Goal: Task Accomplishment & Management: Manage account settings

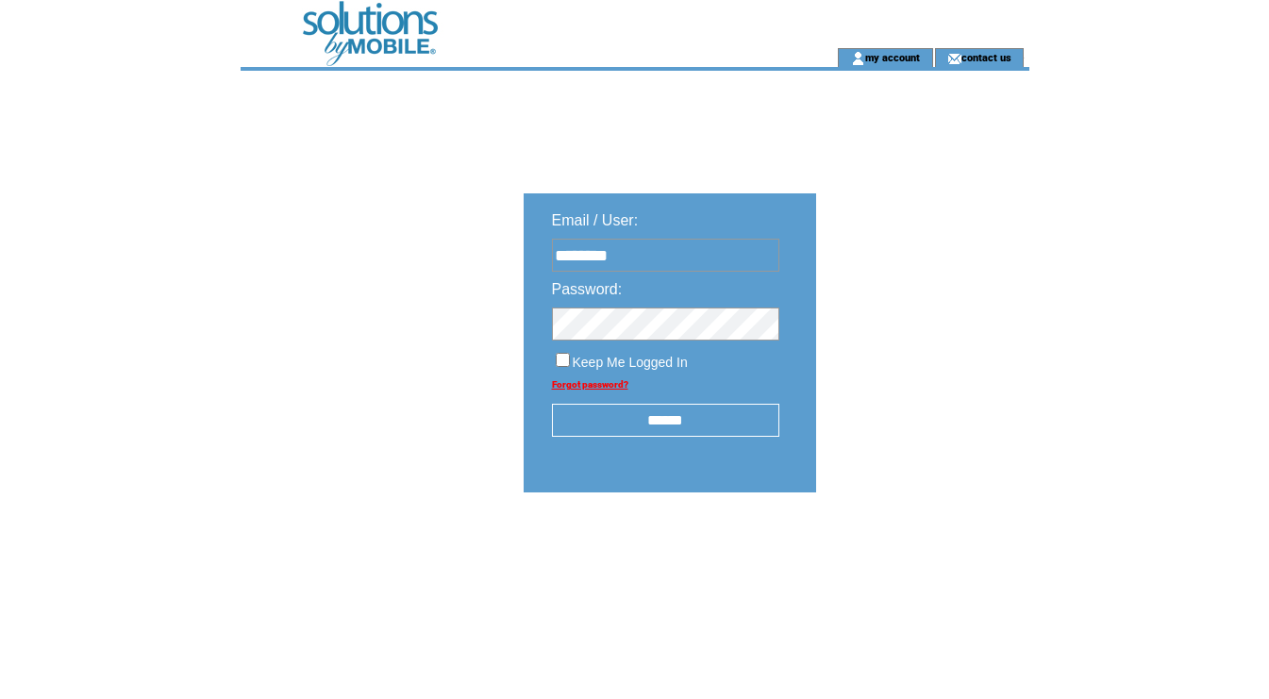
click at [686, 414] on input "******" at bounding box center [665, 420] width 227 height 33
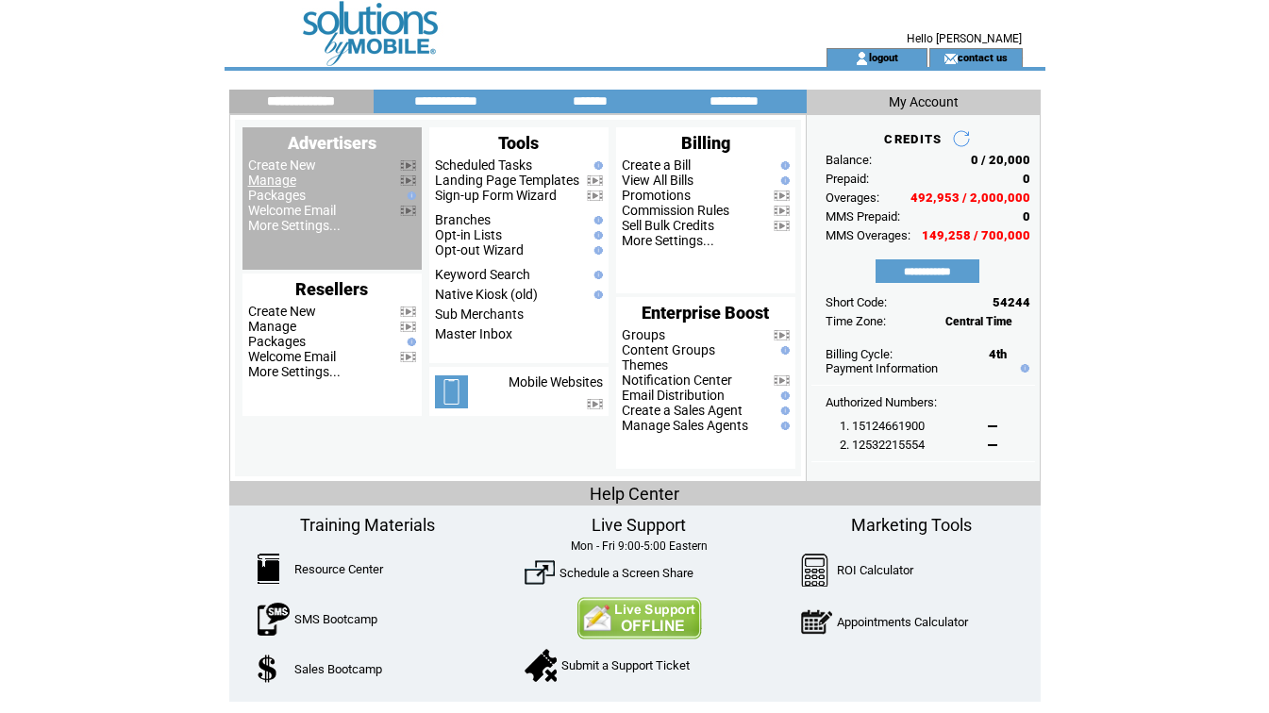
click at [286, 184] on link "Manage" at bounding box center [272, 180] width 48 height 15
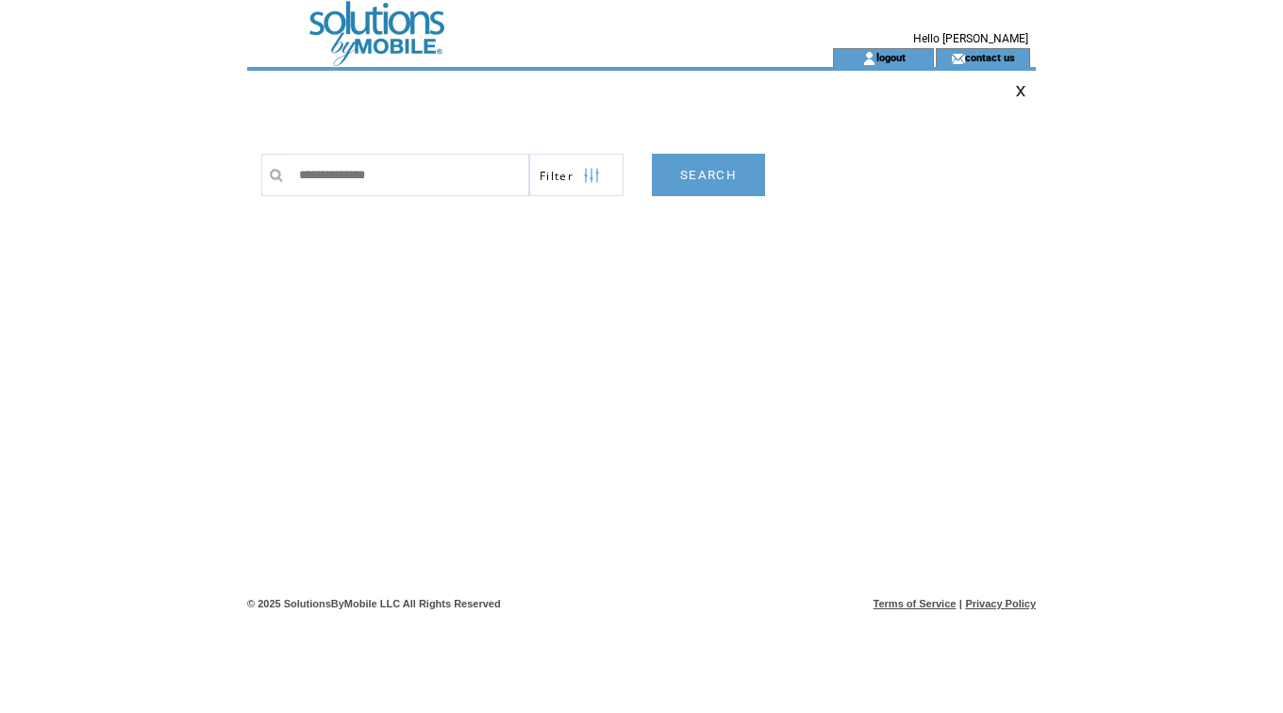
type input "**********"
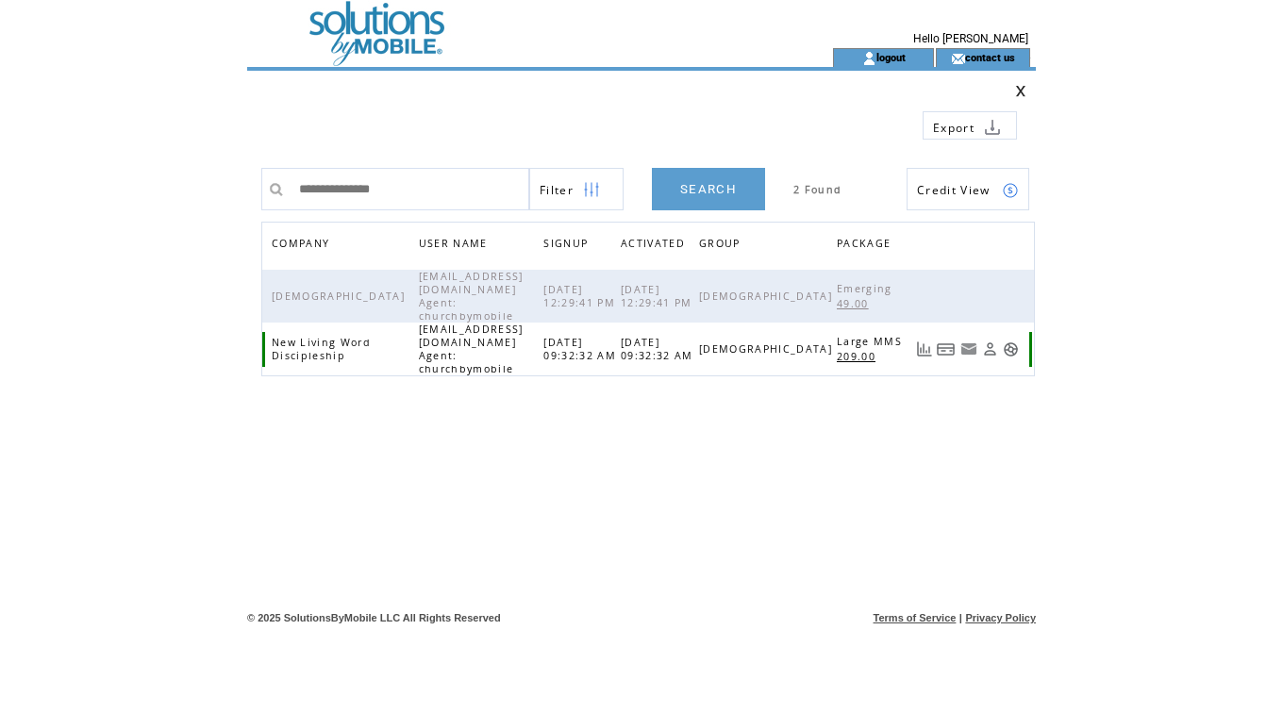
click at [952, 342] on link at bounding box center [946, 350] width 19 height 16
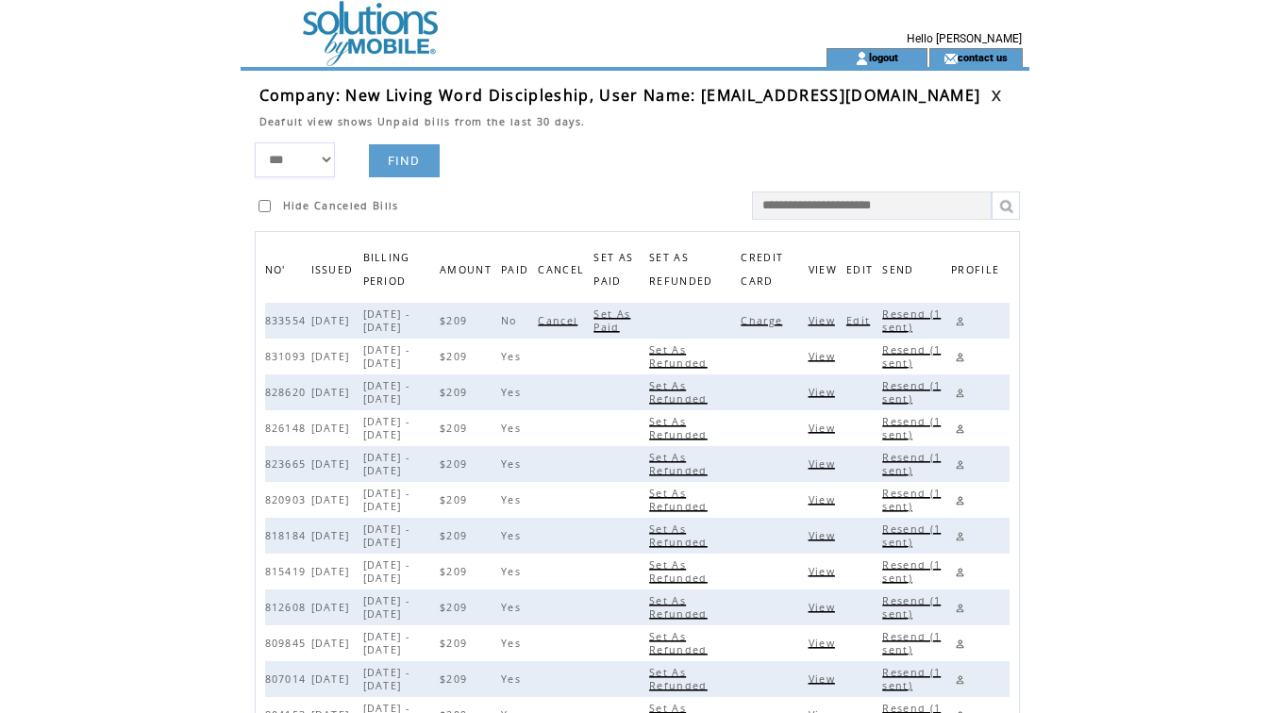
click at [824, 319] on span "View" at bounding box center [824, 320] width 31 height 13
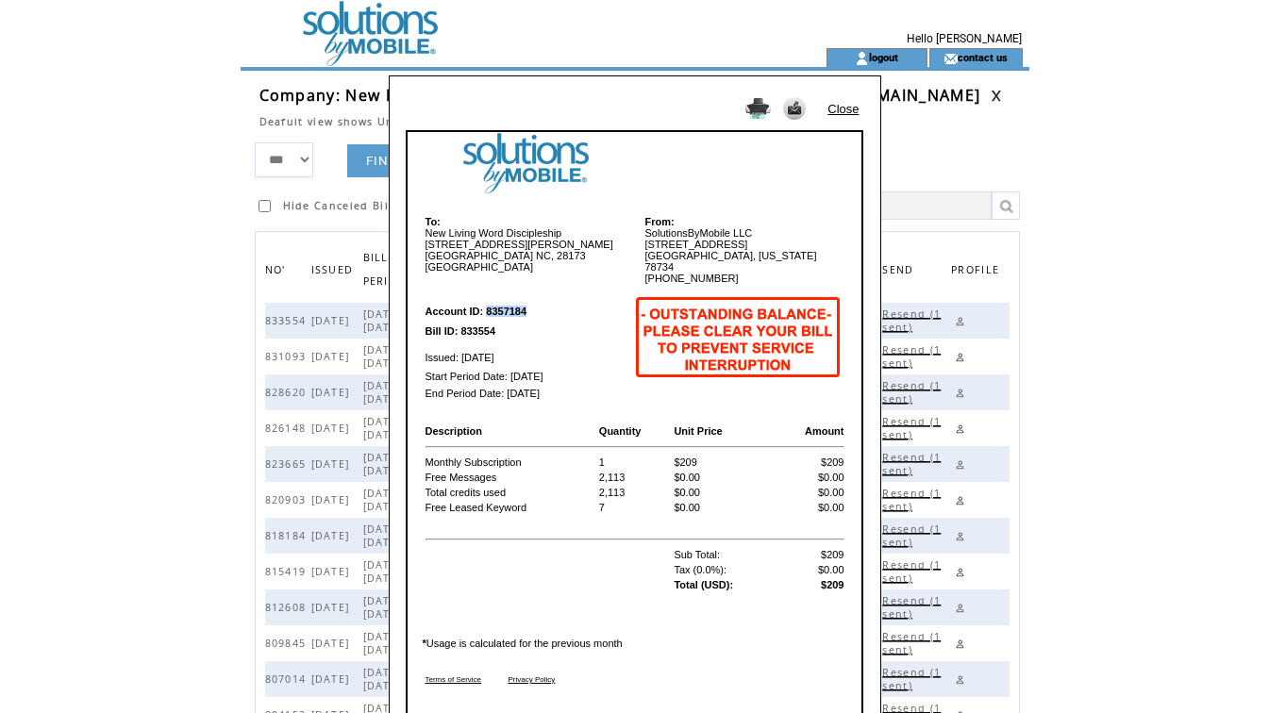
drag, startPoint x: 488, startPoint y: 309, endPoint x: 530, endPoint y: 307, distance: 42.5
click at [530, 307] on td "Account ID: 8357184" at bounding box center [527, 305] width 205 height 32
copy b "8357184"
drag, startPoint x: 461, startPoint y: 328, endPoint x: 505, endPoint y: 327, distance: 44.4
click at [505, 327] on td "Bill ID: 833554" at bounding box center [527, 331] width 205 height 16
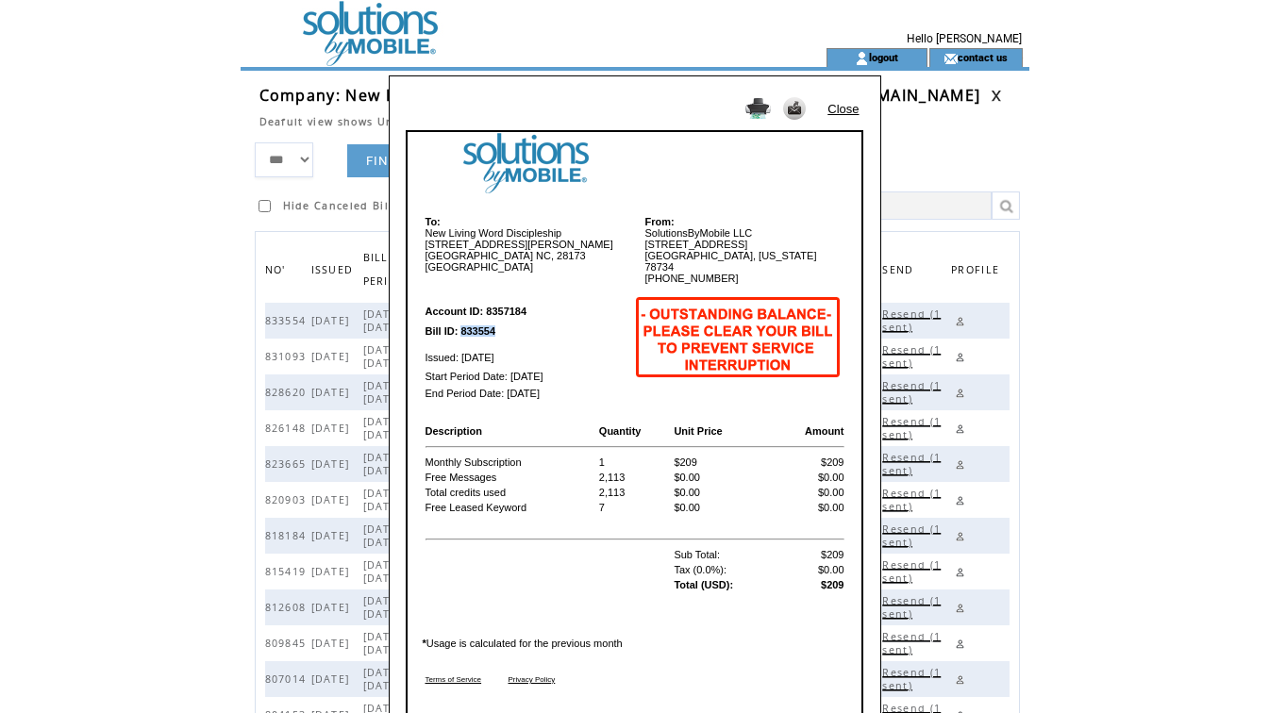
copy b "833554"
drag, startPoint x: 845, startPoint y: 106, endPoint x: 847, endPoint y: 141, distance: 35.0
click at [845, 106] on link "Close" at bounding box center [843, 109] width 31 height 14
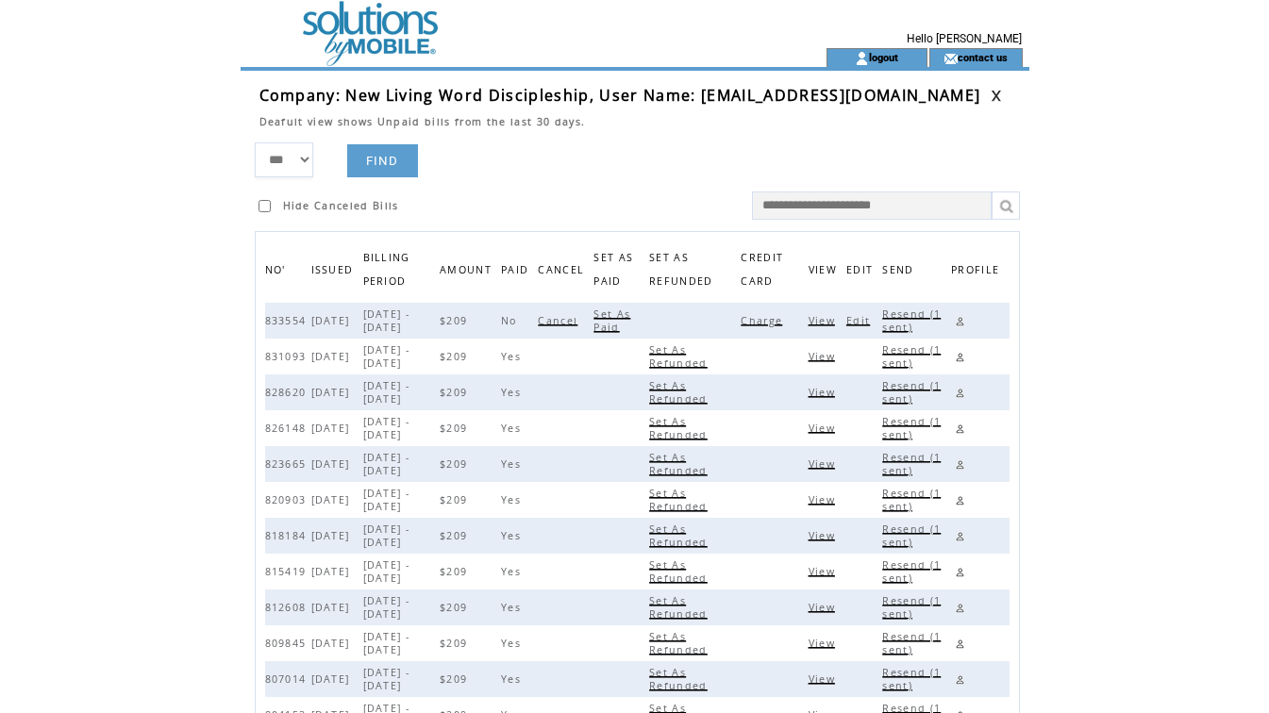
click at [628, 328] on span "Set As Paid" at bounding box center [612, 321] width 37 height 26
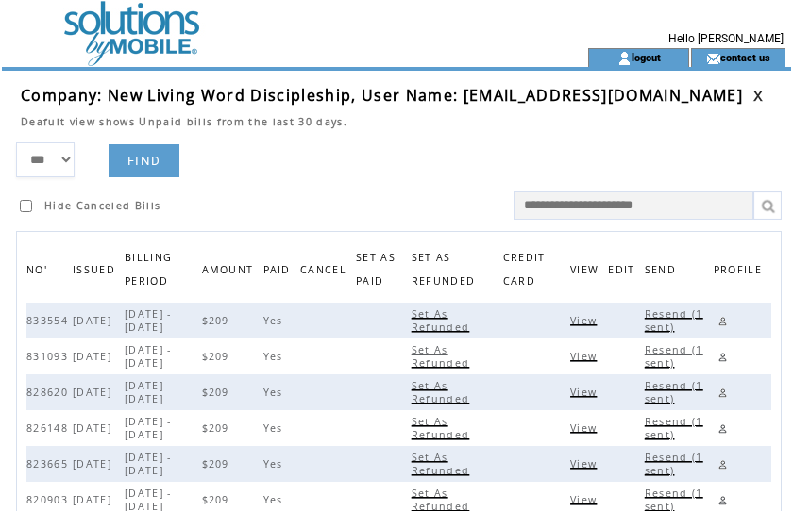
drag, startPoint x: 478, startPoint y: 135, endPoint x: 658, endPoint y: 124, distance: 179.7
click at [478, 135] on td at bounding box center [386, 135] width 731 height 14
click at [754, 90] on link at bounding box center [757, 96] width 11 height 12
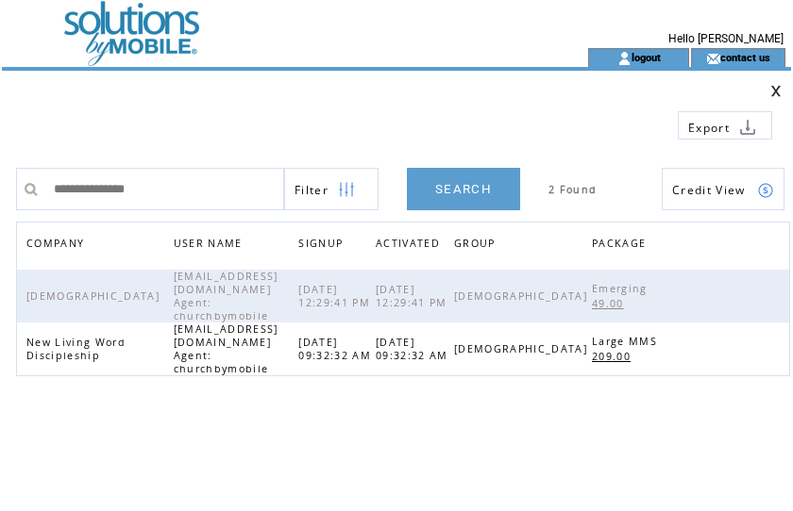
drag, startPoint x: 0, startPoint y: 0, endPoint x: -149, endPoint y: 160, distance: 219.0
click at [0, 160] on html "**********" at bounding box center [396, 255] width 793 height 511
type input "**********"
click at [453, 184] on link "SEARCH" at bounding box center [463, 189] width 113 height 42
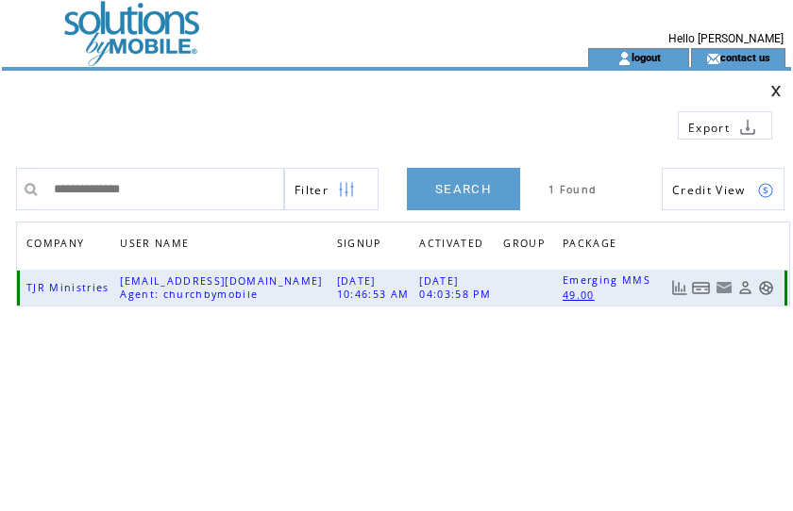
click at [694, 289] on link at bounding box center [701, 288] width 19 height 16
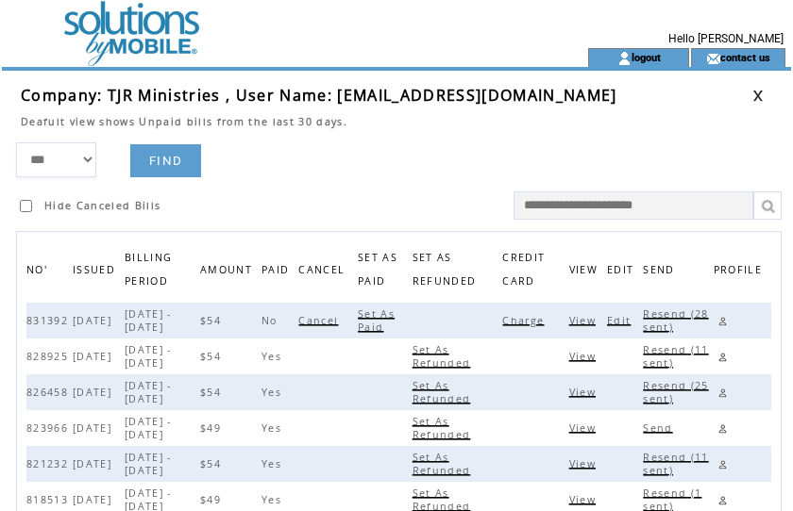
click at [539, 318] on span "Charge" at bounding box center [525, 320] width 46 height 13
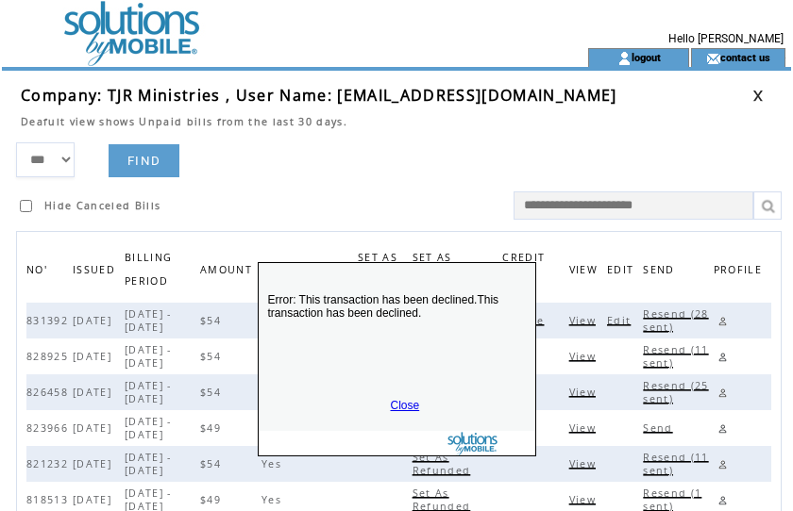
click at [400, 404] on link "Close" at bounding box center [405, 405] width 29 height 13
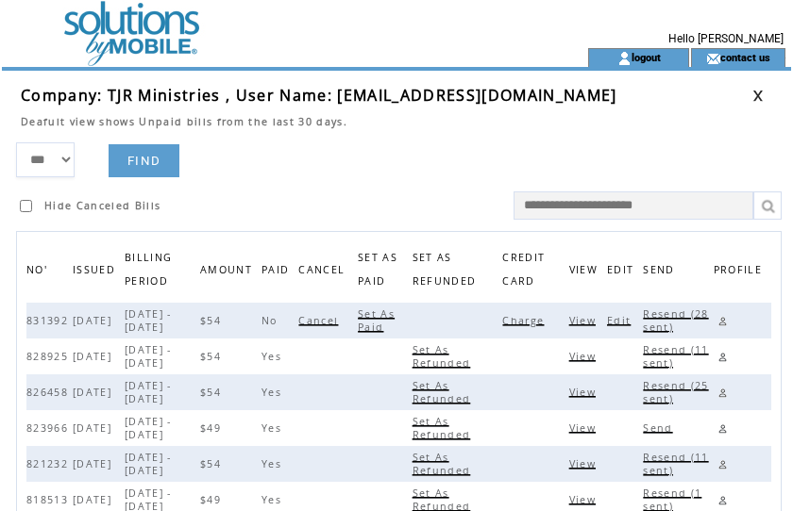
drag, startPoint x: 423, startPoint y: 157, endPoint x: 533, endPoint y: 136, distance: 112.3
click at [434, 150] on form "*** **** ****** FIND Hide Canceled Bills" at bounding box center [403, 180] width 775 height 77
click at [760, 94] on link at bounding box center [757, 96] width 11 height 12
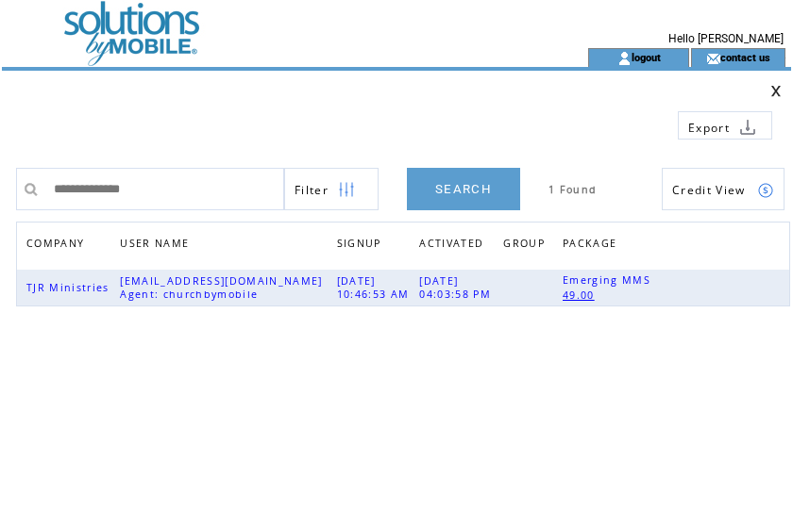
drag, startPoint x: 210, startPoint y: 193, endPoint x: -75, endPoint y: 176, distance: 285.5
click at [0, 176] on html "**********" at bounding box center [396, 255] width 793 height 511
type input "**********"
click at [479, 194] on link "SEARCH" at bounding box center [463, 189] width 113 height 42
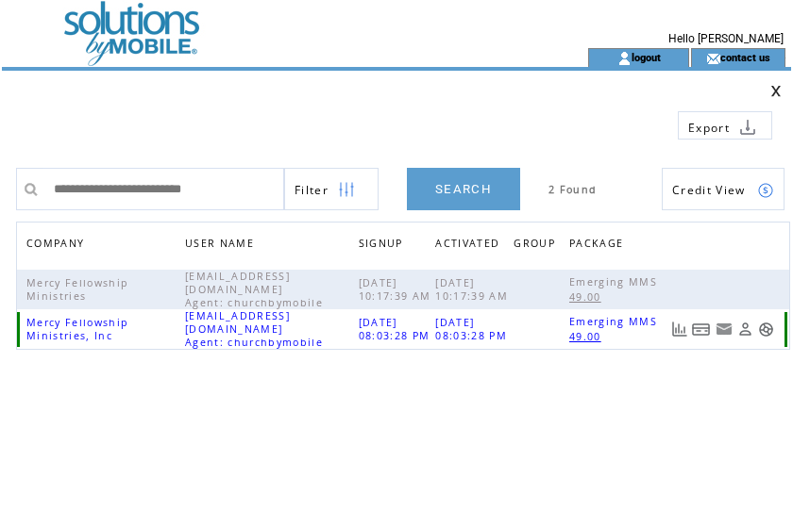
click at [701, 333] on link at bounding box center [701, 330] width 19 height 16
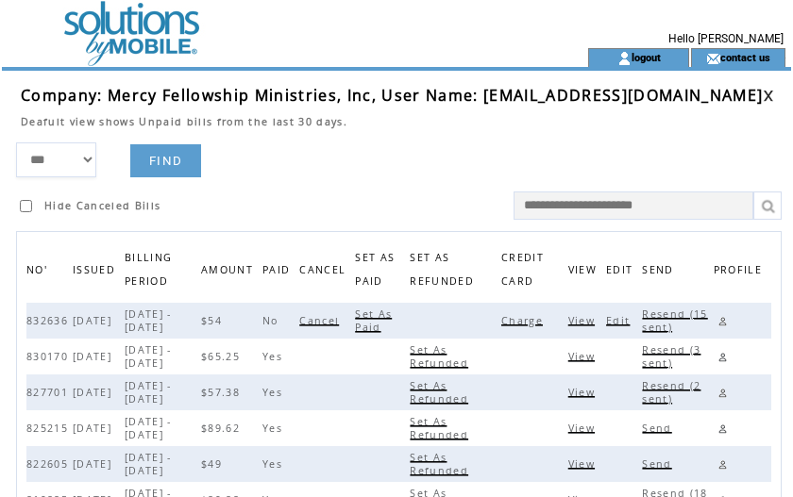
click at [547, 316] on span "Charge" at bounding box center [524, 320] width 46 height 13
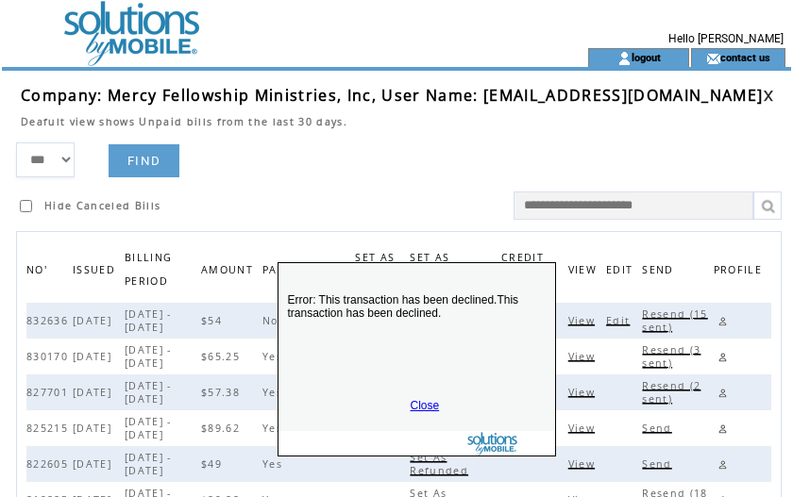
click at [419, 403] on link "Close" at bounding box center [425, 405] width 29 height 13
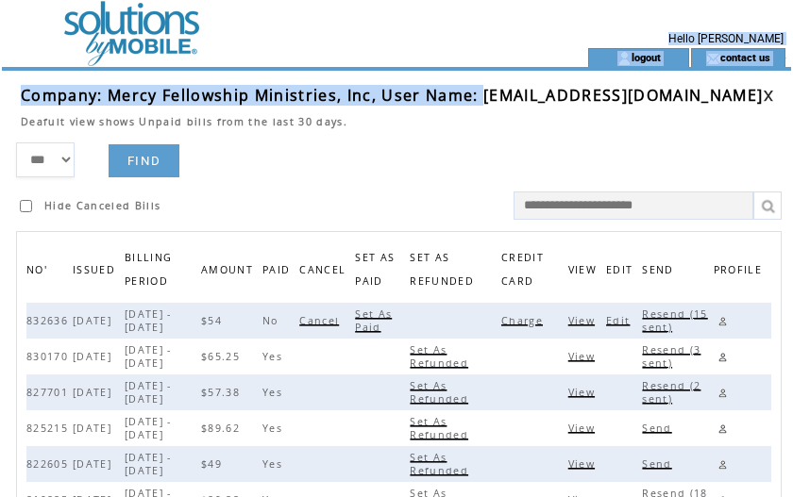
scroll to position [0, 39]
drag, startPoint x: 484, startPoint y: 94, endPoint x: 778, endPoint y: 95, distance: 293.5
click at [763, 95] on span "Company: Mercy Fellowship Ministries, Inc, User Name: mercyfellowshipministries…" at bounding box center [392, 95] width 742 height 21
copy span "mercyfellowshipministriesinc@gmail.com"
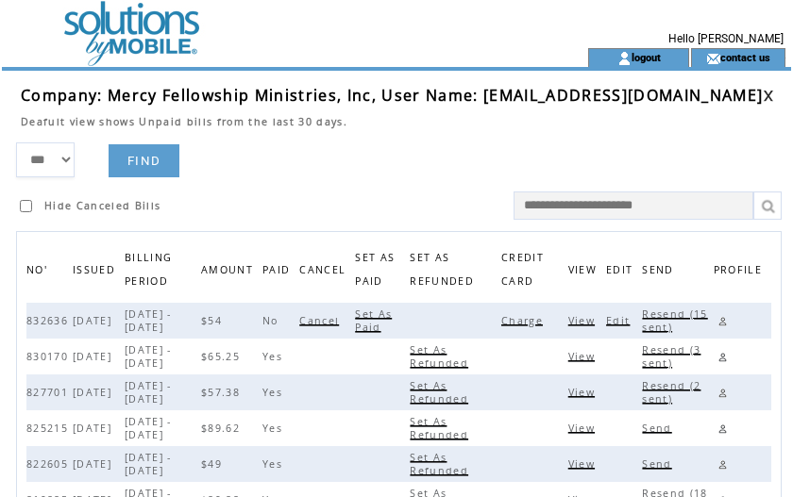
click at [423, 143] on form "*** **** ****** FIND Hide Canceled Bills" at bounding box center [403, 180] width 775 height 77
click at [774, 95] on link at bounding box center [768, 96] width 11 height 12
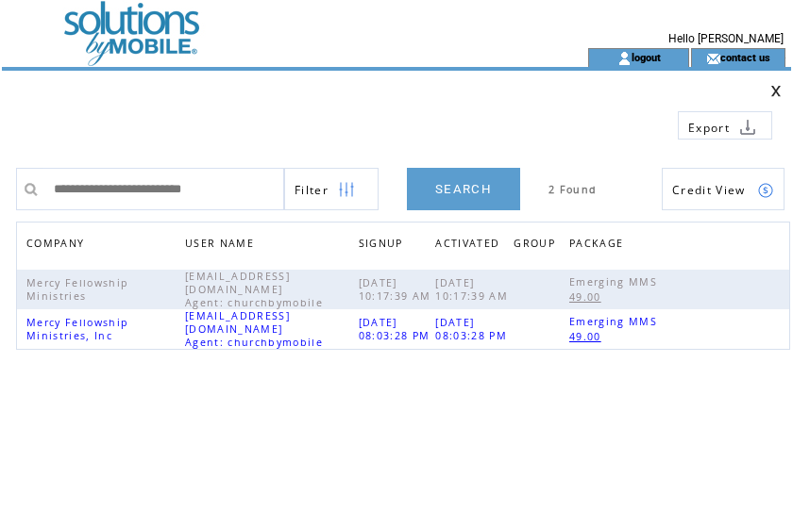
drag, startPoint x: 274, startPoint y: 190, endPoint x: -136, endPoint y: 176, distance: 409.8
click at [0, 176] on html "**********" at bounding box center [396, 255] width 793 height 511
type input "**********"
click at [445, 179] on link "SEARCH" at bounding box center [463, 189] width 113 height 42
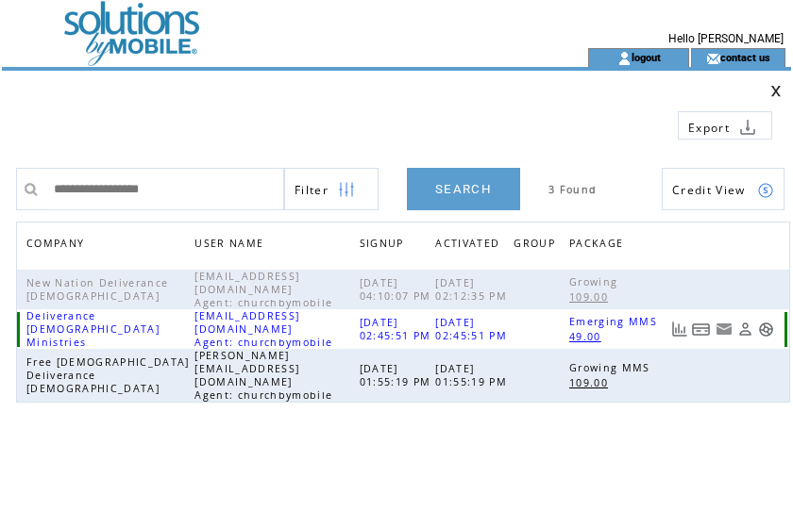
click at [703, 328] on link at bounding box center [701, 330] width 19 height 16
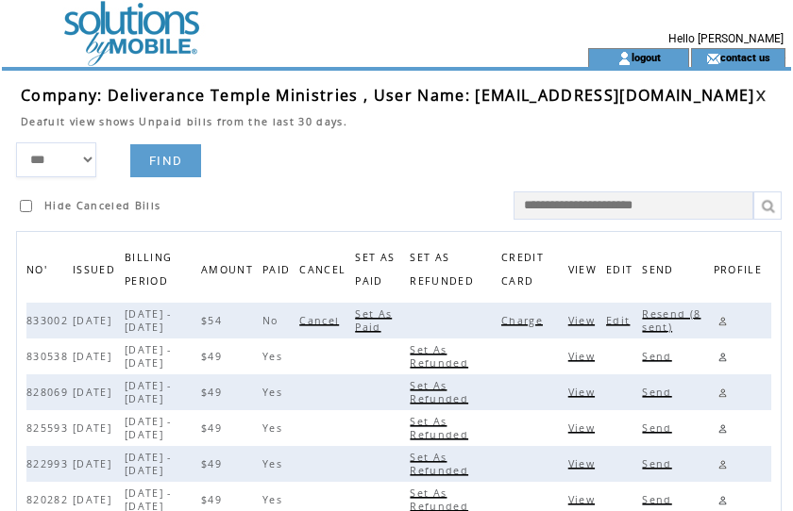
click at [536, 320] on span "Charge" at bounding box center [524, 320] width 46 height 13
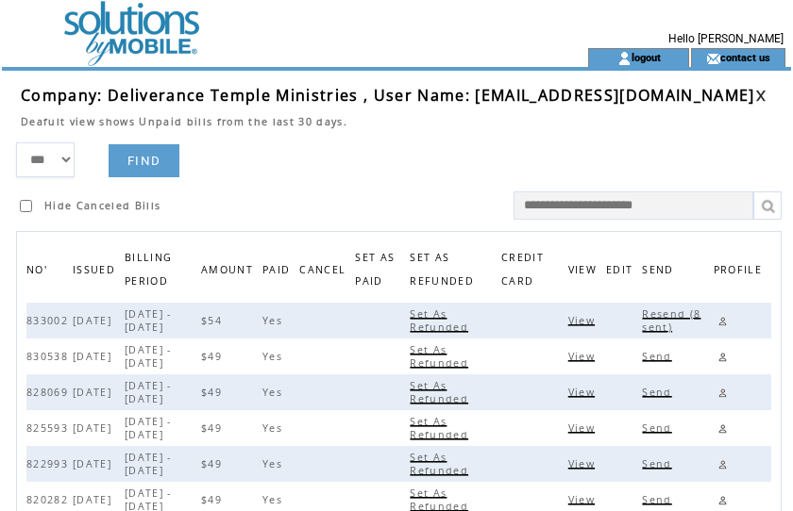
drag, startPoint x: 412, startPoint y: 170, endPoint x: 482, endPoint y: 145, distance: 74.0
click at [417, 166] on form "*** **** ****** FIND Hide Canceled Bills" at bounding box center [403, 180] width 775 height 77
click at [761, 92] on link at bounding box center [760, 96] width 11 height 12
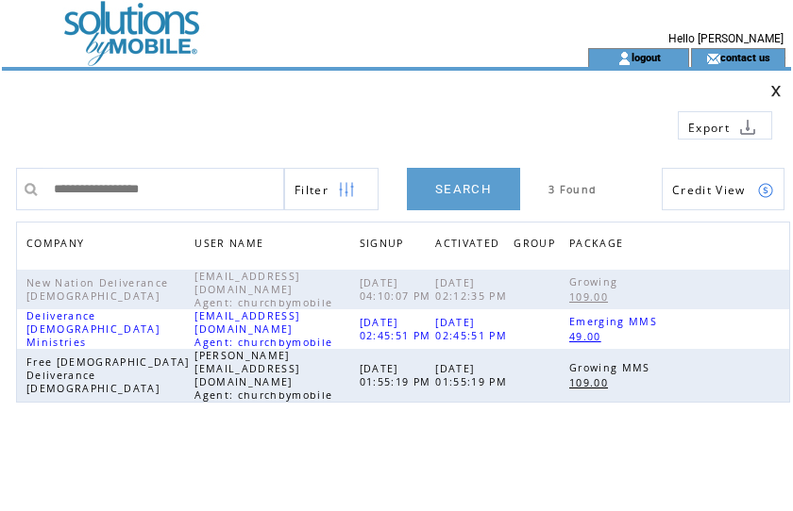
drag, startPoint x: 211, startPoint y: 180, endPoint x: -94, endPoint y: 172, distance: 305.9
click at [0, 172] on html "**********" at bounding box center [396, 255] width 793 height 511
type input "**********"
click at [462, 185] on link "SEARCH" at bounding box center [463, 189] width 113 height 42
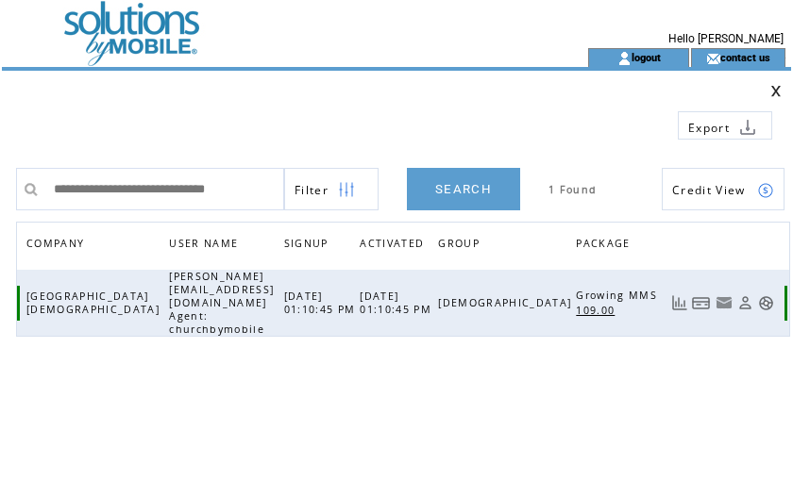
click at [711, 295] on link at bounding box center [701, 303] width 19 height 16
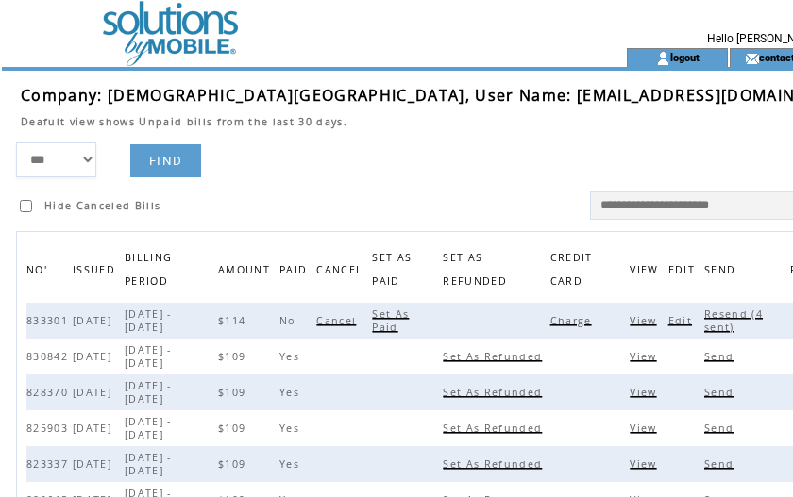
click at [578, 319] on span "Charge" at bounding box center [573, 320] width 46 height 13
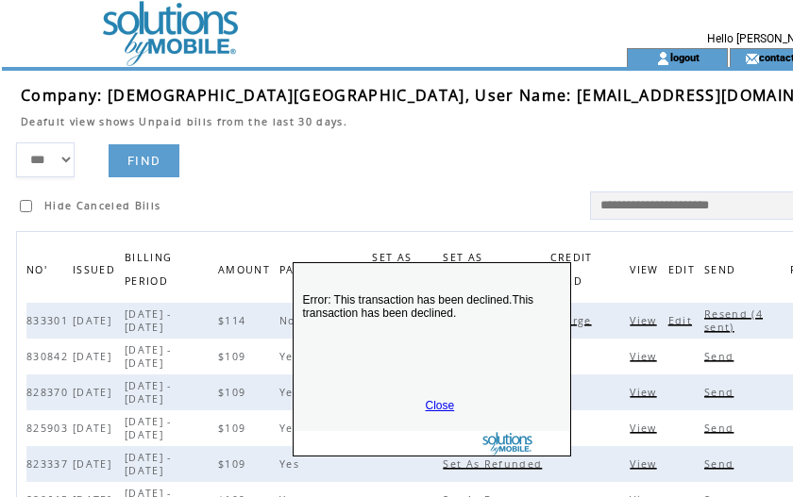
click at [431, 398] on div "Error: This transaction has been declined.This transaction has been declined. C…" at bounding box center [432, 359] width 278 height 194
click at [437, 404] on link "Close" at bounding box center [440, 405] width 29 height 13
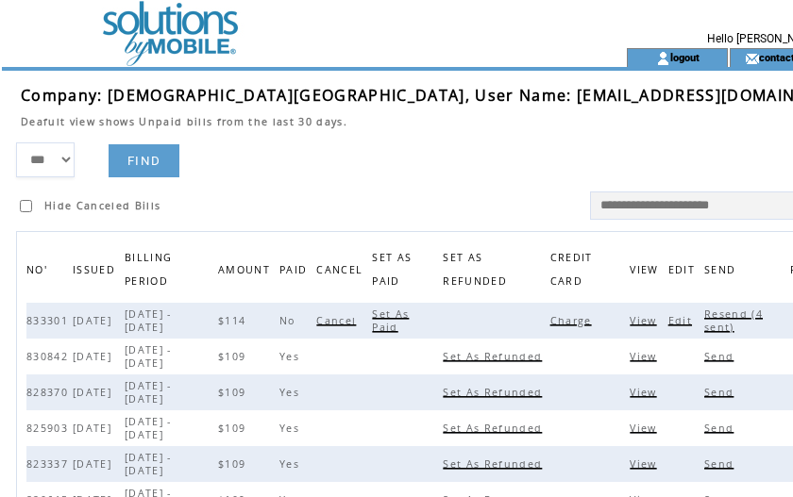
click at [733, 316] on span "Resend (4 sent)" at bounding box center [733, 321] width 59 height 26
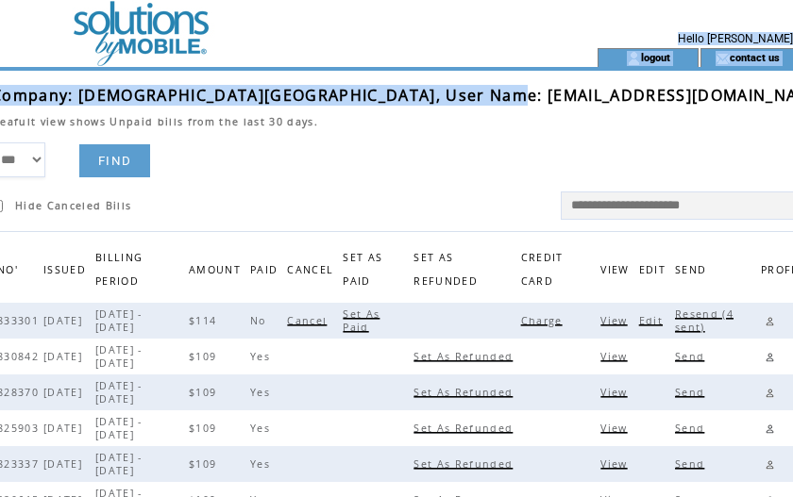
scroll to position [0, 69]
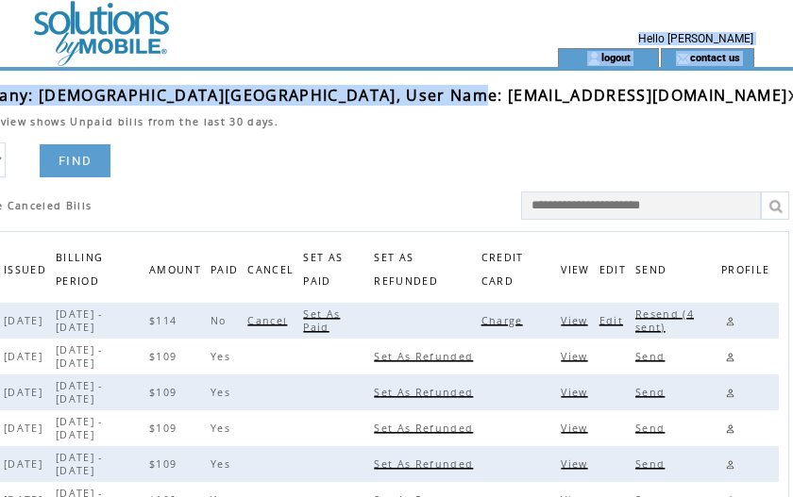
drag, startPoint x: 484, startPoint y: 96, endPoint x: 756, endPoint y: 93, distance: 271.8
click at [756, 93] on span "Company: Life Church International Center, User Name: yuvonda@lifechurchinterna…" at bounding box center [369, 95] width 835 height 21
copy span "yuvonda@lifechurchinternationalcenter.c"
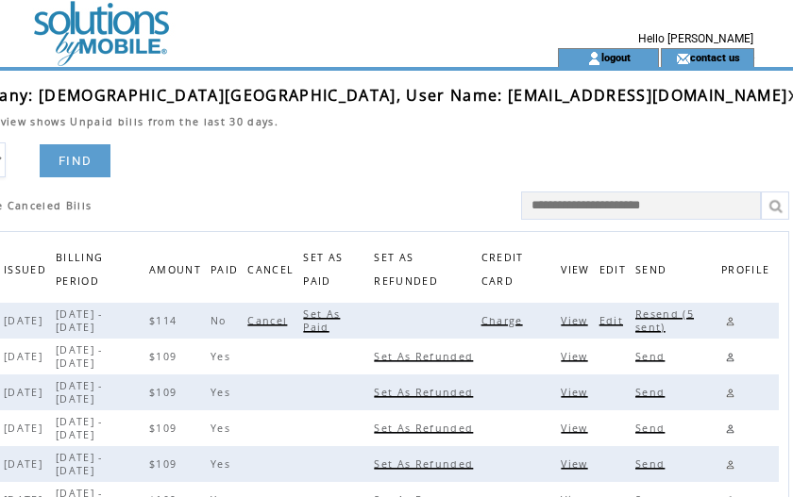
drag, startPoint x: 379, startPoint y: 133, endPoint x: 455, endPoint y: 129, distance: 75.6
click at [391, 133] on td at bounding box center [369, 135] width 835 height 14
click at [787, 93] on link at bounding box center [792, 96] width 11 height 12
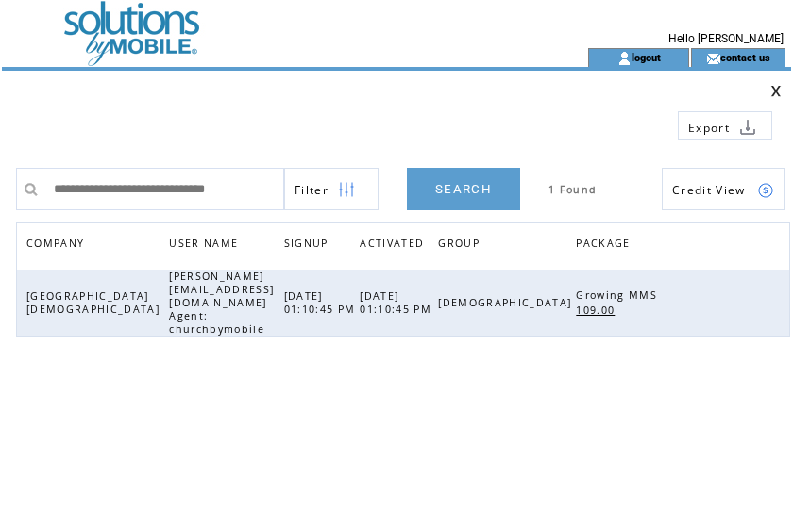
drag, startPoint x: 279, startPoint y: 186, endPoint x: 33, endPoint y: 167, distance: 247.0
click at [33, 167] on div "**********" at bounding box center [403, 179] width 775 height 61
type input "**********"
click at [476, 190] on link "SEARCH" at bounding box center [463, 189] width 113 height 42
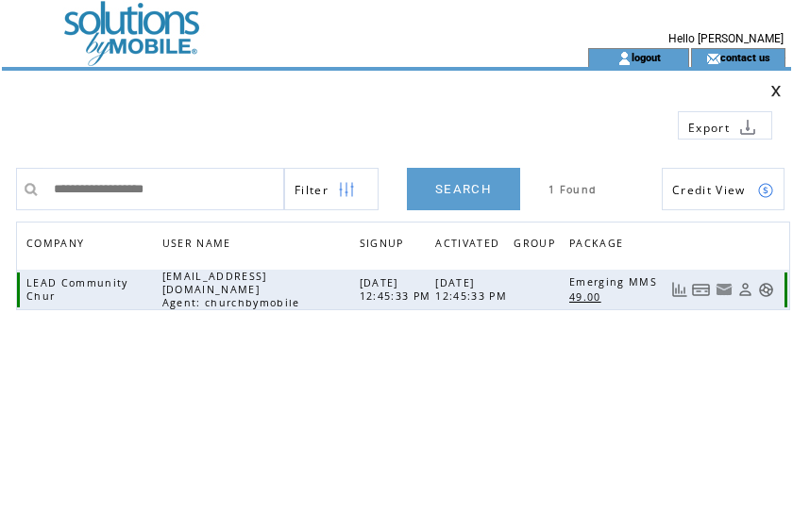
click at [695, 289] on link at bounding box center [701, 290] width 19 height 16
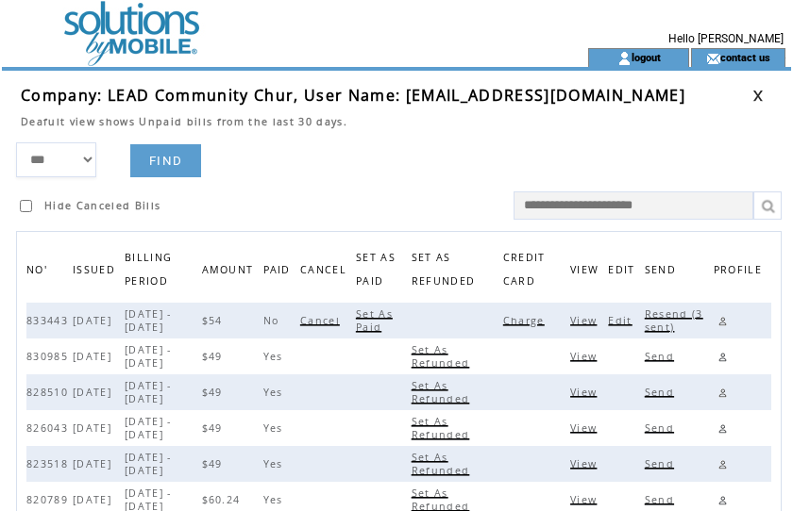
click at [541, 319] on span "Charge" at bounding box center [526, 320] width 46 height 13
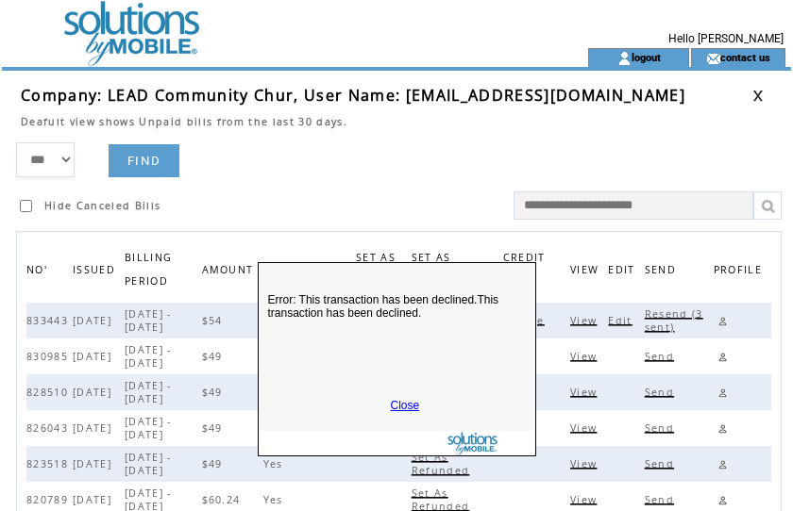
click at [402, 404] on link "Close" at bounding box center [405, 405] width 29 height 13
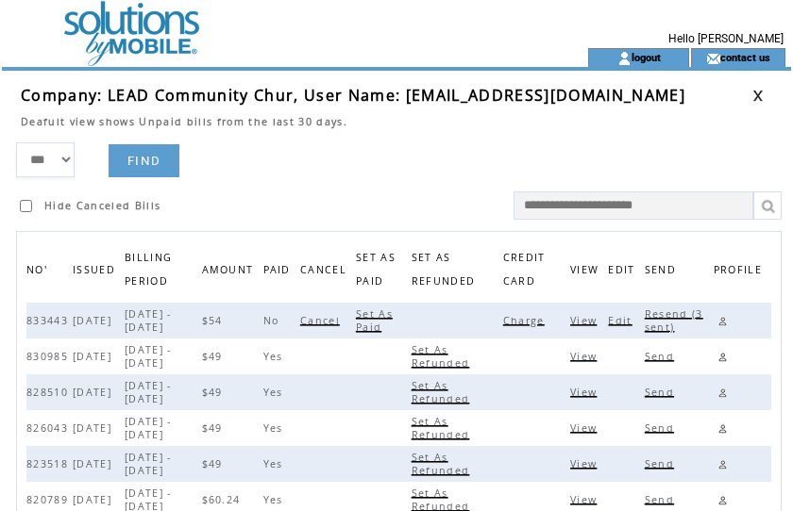
click at [669, 317] on span "Resend (3 sent)" at bounding box center [674, 321] width 59 height 26
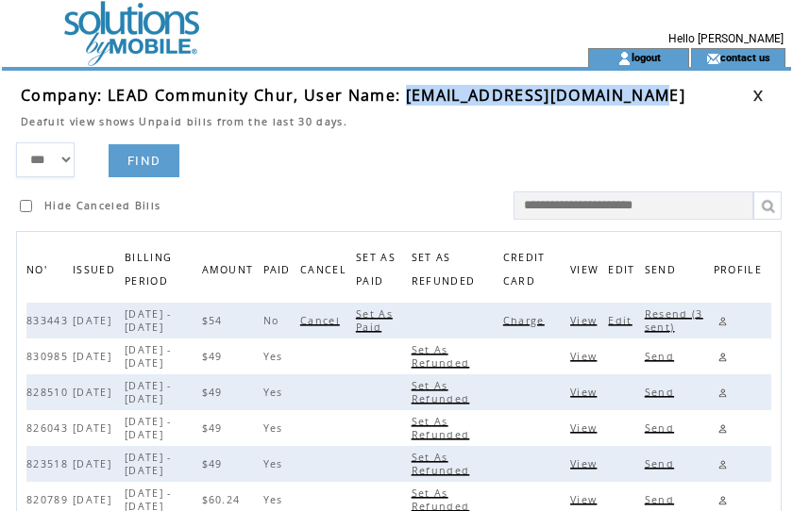
drag, startPoint x: 406, startPoint y: 92, endPoint x: 642, endPoint y: 94, distance: 235.9
click at [642, 94] on span "Company: LEAD Community Chur, User Name: [EMAIL_ADDRESS][DOMAIN_NAME]" at bounding box center [353, 95] width 664 height 21
copy span "[EMAIL_ADDRESS][DOMAIN_NAME]"
drag, startPoint x: 722, startPoint y: 320, endPoint x: 711, endPoint y: 310, distance: 15.4
click at [722, 319] on link at bounding box center [722, 321] width 18 height 18
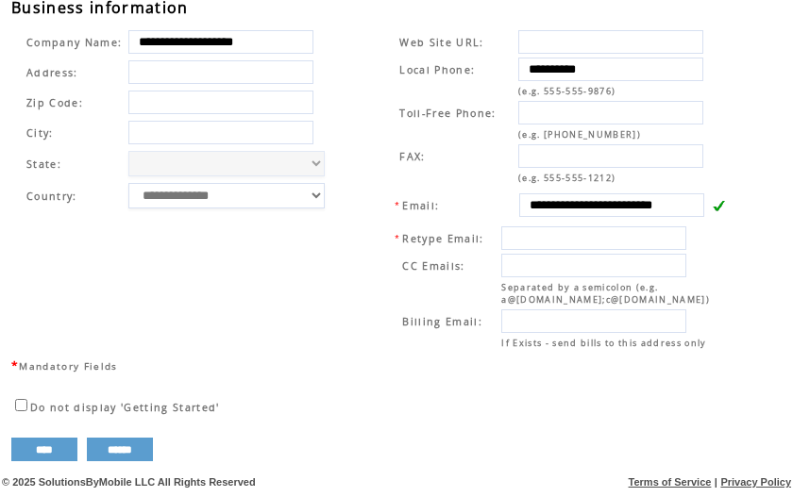
scroll to position [709, 0]
click at [365, 132] on td "**********" at bounding box center [553, 190] width 384 height 332
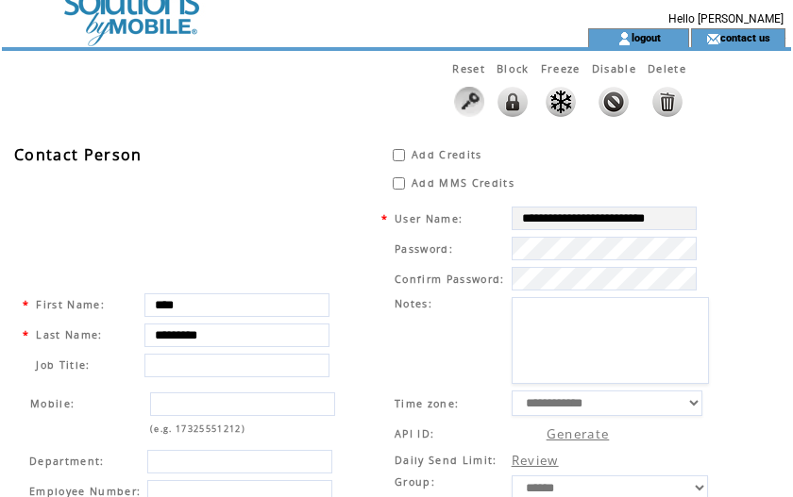
scroll to position [0, 0]
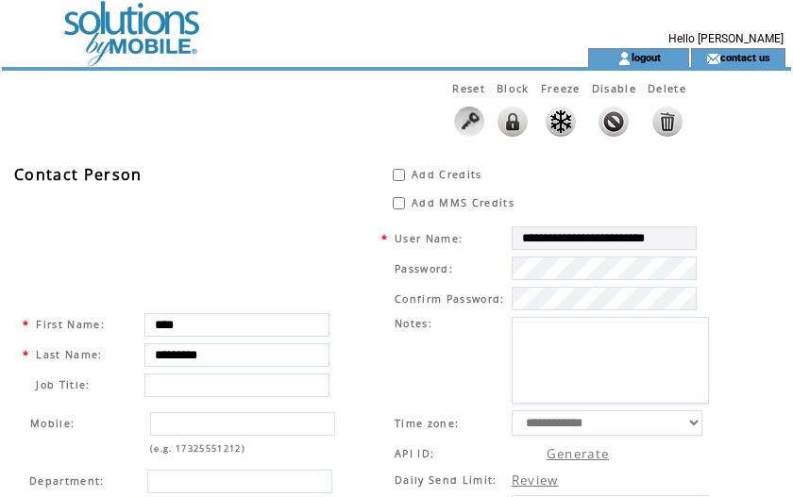
drag, startPoint x: 144, startPoint y: 35, endPoint x: 133, endPoint y: 33, distance: 11.5
click at [144, 34] on td at bounding box center [261, 24] width 518 height 48
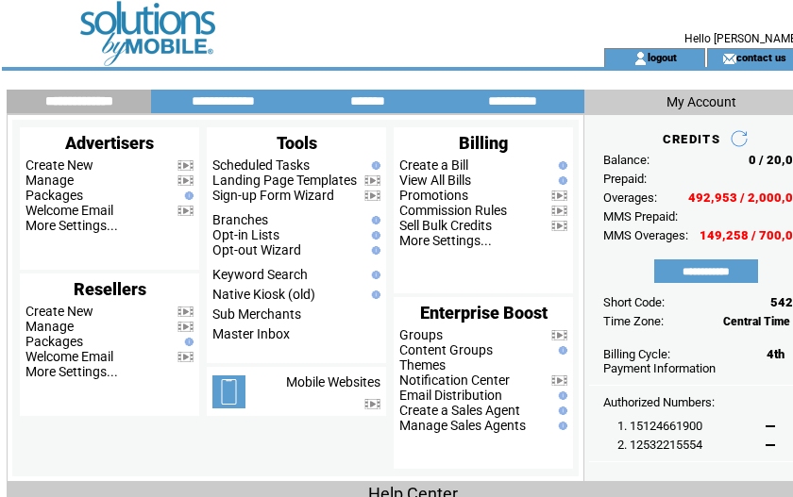
click at [380, 53] on td at bounding box center [277, 57] width 518 height 19
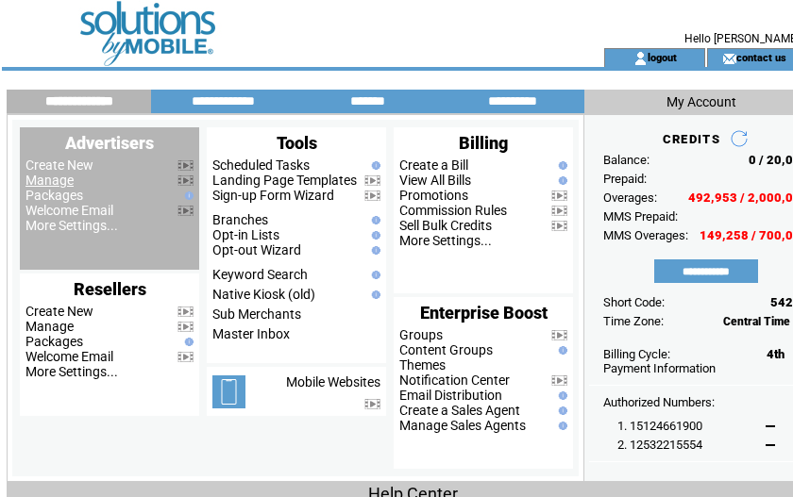
click at [36, 182] on link "Manage" at bounding box center [49, 180] width 48 height 15
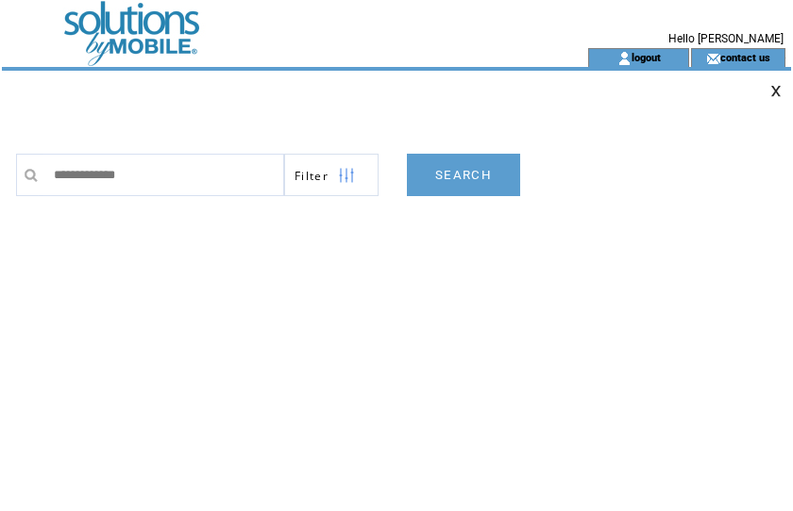
type input "**********"
click at [478, 177] on link "SEARCH" at bounding box center [463, 175] width 113 height 42
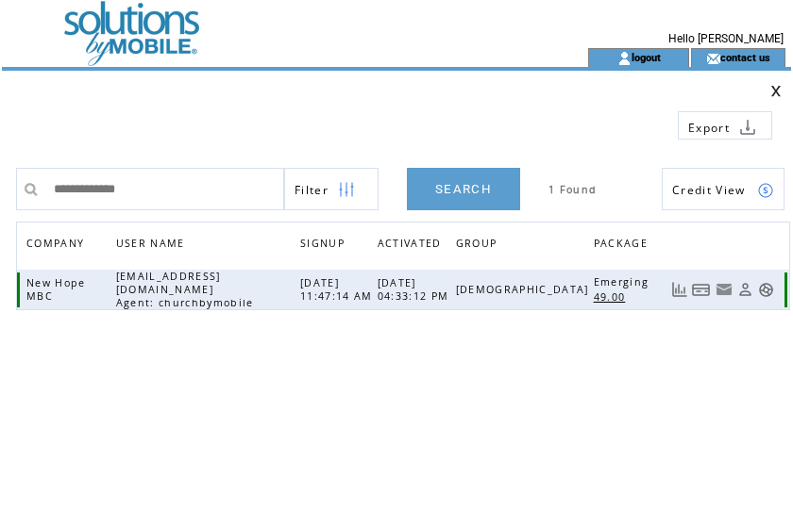
click at [695, 290] on link at bounding box center [701, 290] width 19 height 16
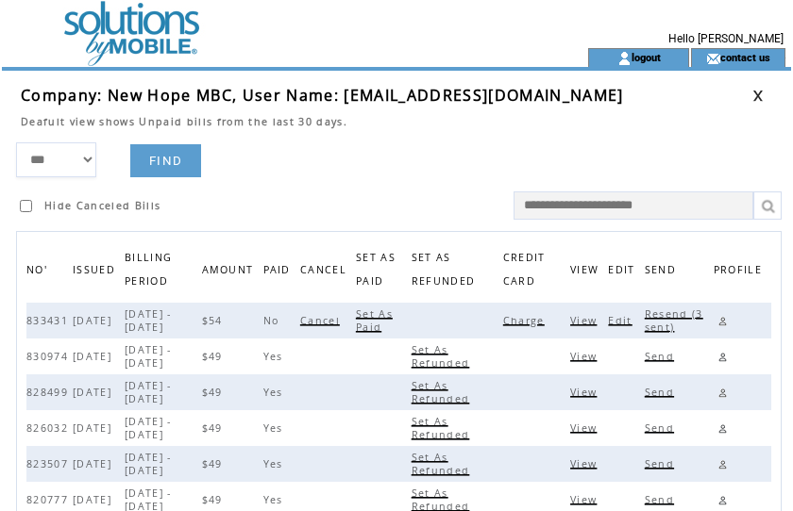
click at [523, 319] on span "Charge" at bounding box center [526, 320] width 46 height 13
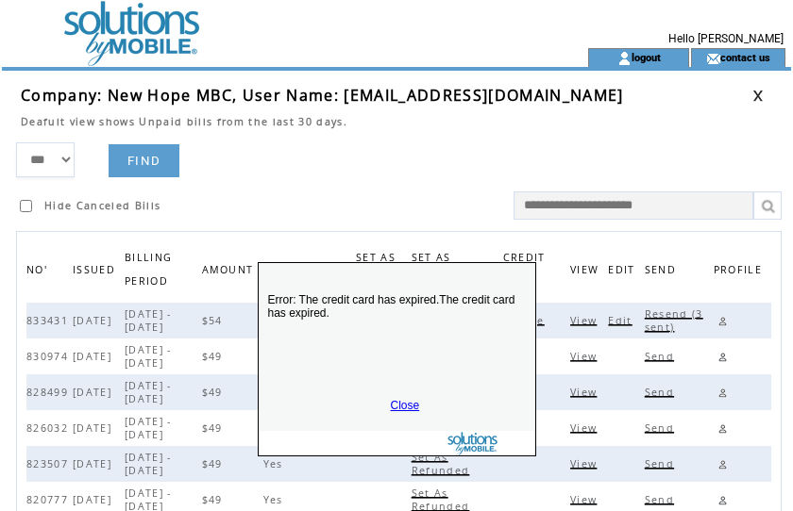
click at [402, 402] on link "Close" at bounding box center [405, 405] width 29 height 13
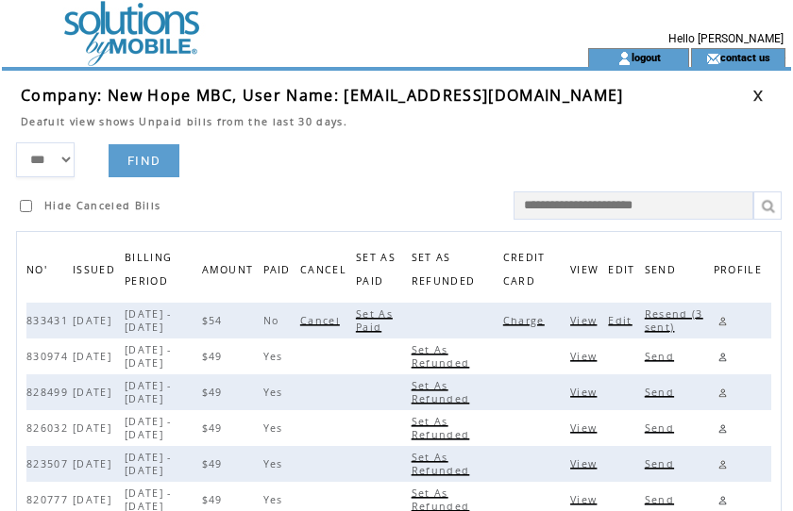
click at [678, 315] on span "Resend (3 sent)" at bounding box center [674, 321] width 59 height 26
click at [722, 321] on link at bounding box center [722, 321] width 18 height 18
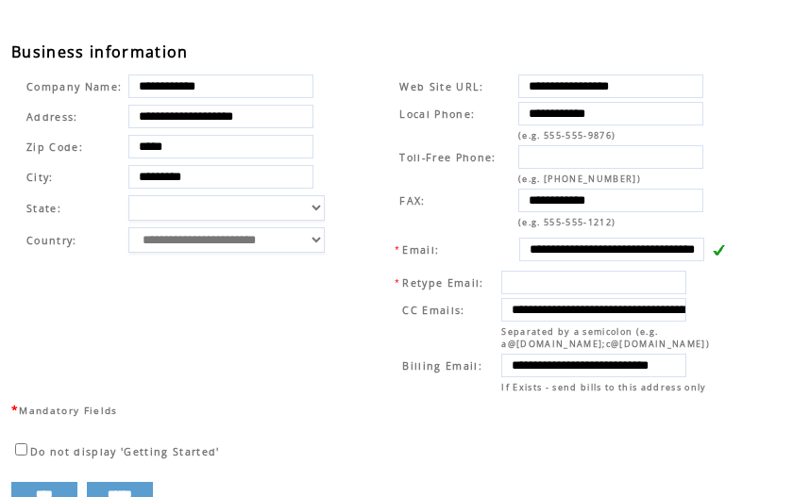
scroll to position [0, 59]
drag, startPoint x: 524, startPoint y: 363, endPoint x: 758, endPoint y: 354, distance: 234.2
click at [758, 354] on div "**********" at bounding box center [405, 4] width 789 height 1003
drag, startPoint x: 314, startPoint y: 432, endPoint x: 354, endPoint y: 421, distance: 41.2
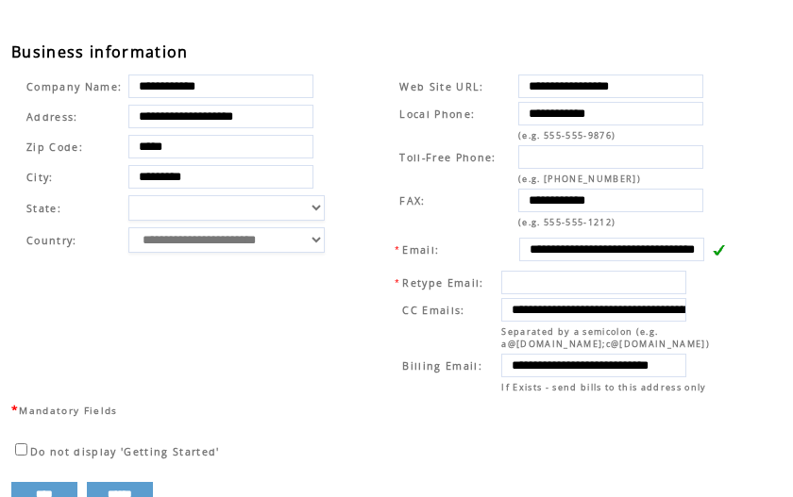
click at [323, 426] on div "**********" at bounding box center [405, 4] width 789 height 1003
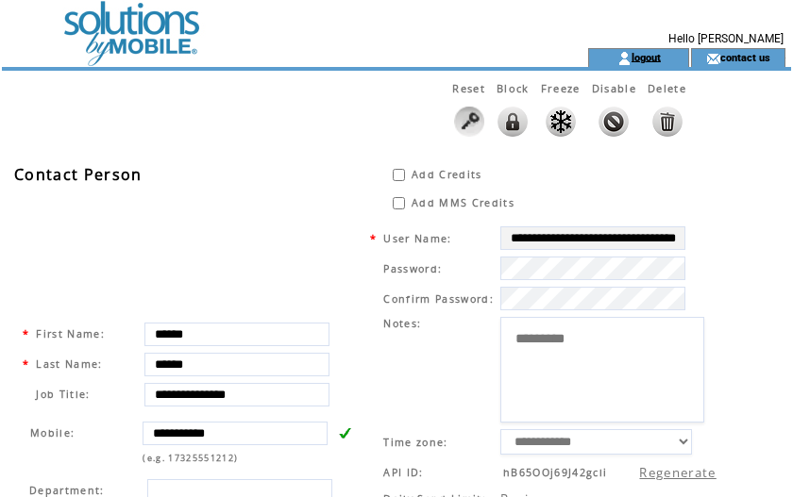
click at [638, 57] on link "logout" at bounding box center [645, 57] width 29 height 12
